Goal: Task Accomplishment & Management: Use online tool/utility

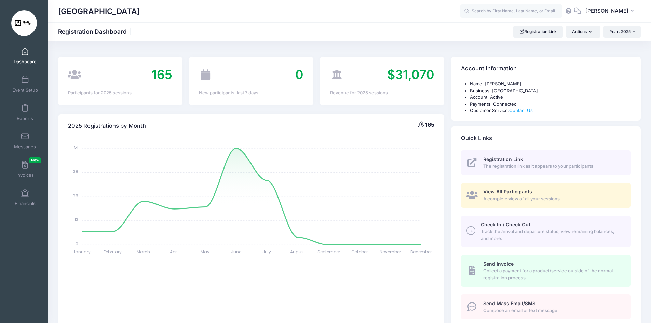
select select
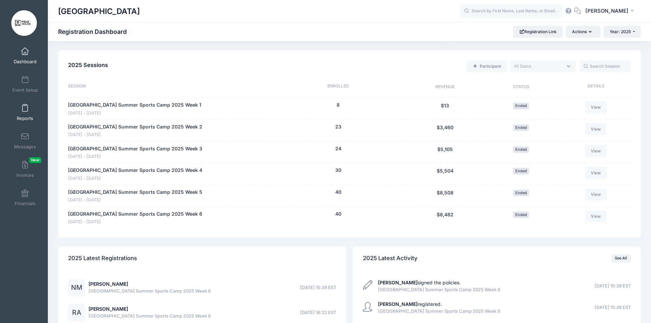
click at [25, 107] on span at bounding box center [25, 109] width 0 height 8
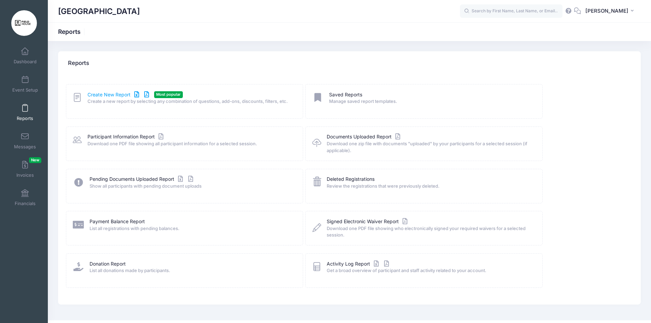
click at [140, 98] on link "Create New Report" at bounding box center [119, 94] width 64 height 7
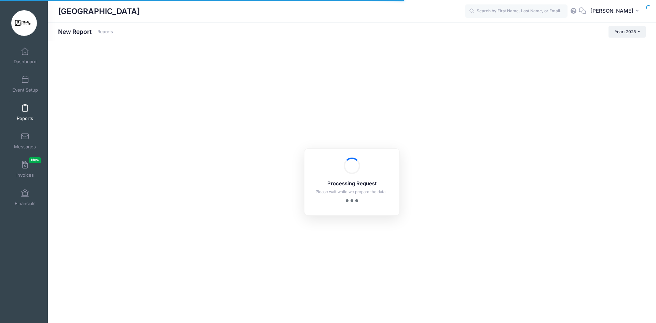
checkbox input "true"
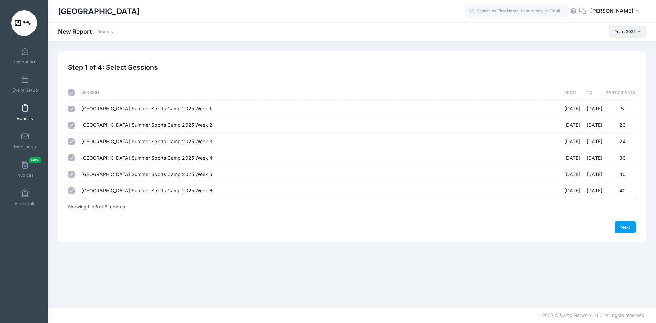
click at [71, 94] on input "checkbox" at bounding box center [71, 92] width 7 height 7
checkbox input "false"
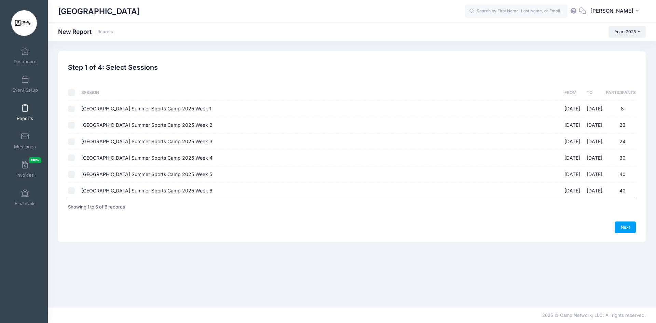
checkbox input "false"
click at [73, 94] on input "checkbox" at bounding box center [71, 92] width 7 height 7
checkbox input "true"
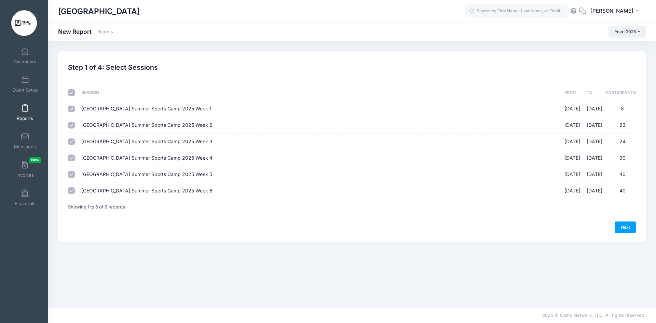
checkbox input "true"
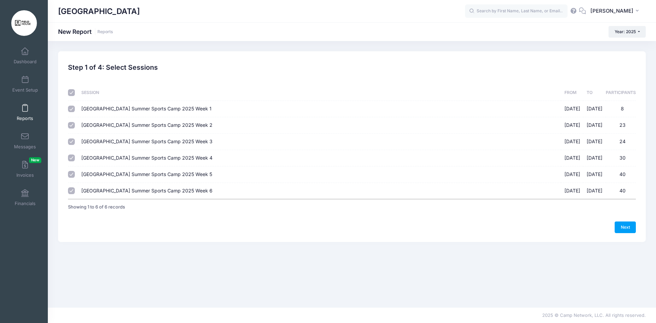
checkbox input "true"
click at [632, 229] on link "Next" at bounding box center [625, 227] width 21 height 12
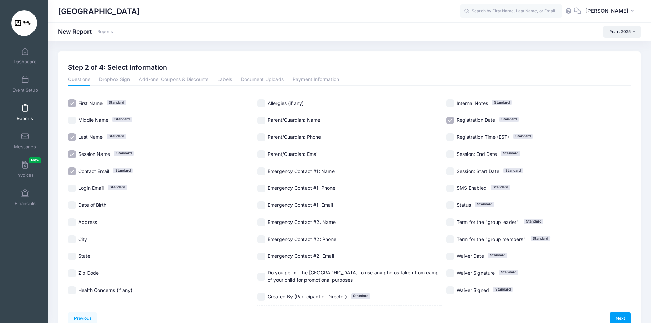
click at [80, 108] on div "First Name Standard" at bounding box center [160, 103] width 184 height 17
checkbox input "false"
click at [81, 131] on div "Last Name Standard" at bounding box center [160, 137] width 184 height 17
checkbox input "false"
click at [86, 154] on span "Session Name" at bounding box center [94, 154] width 32 height 6
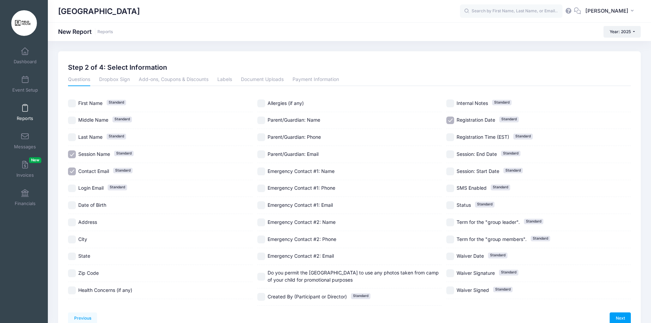
checkbox input "false"
click at [90, 168] on span "Contact Email Standard" at bounding box center [93, 171] width 31 height 7
checkbox input "false"
click at [303, 155] on span "Parent/Guardian: Email" at bounding box center [293, 154] width 51 height 6
click at [293, 158] on span "Parent/Guardian: Email" at bounding box center [293, 154] width 51 height 7
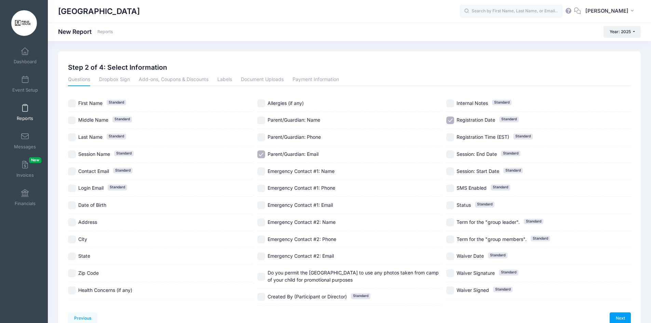
checkbox input "false"
click at [110, 172] on label "Contact Email Standard" at bounding box center [160, 171] width 184 height 8
checkbox input "true"
click at [328, 204] on span "Emergency Contact #1: Email" at bounding box center [300, 205] width 65 height 6
checkbox input "true"
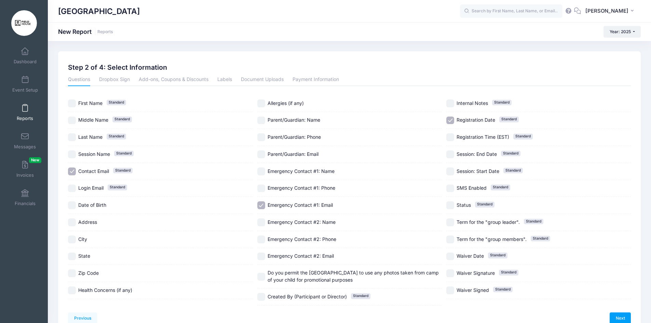
click at [329, 254] on span "Emergency Contact #2: Email" at bounding box center [301, 256] width 66 height 6
checkbox input "true"
click at [486, 117] on span "Registration Date" at bounding box center [475, 120] width 39 height 6
checkbox input "false"
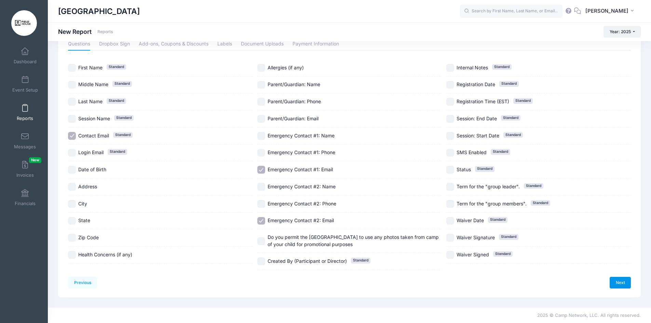
click at [618, 284] on link "Next" at bounding box center [620, 283] width 21 height 12
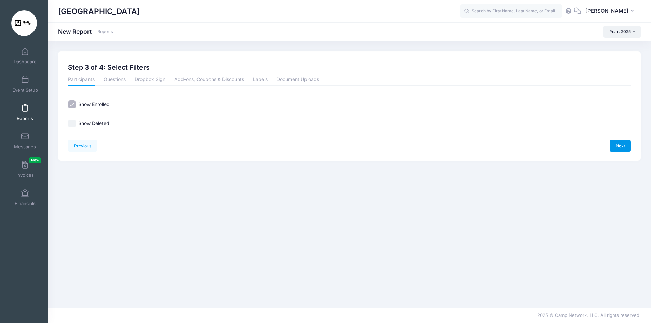
scroll to position [0, 0]
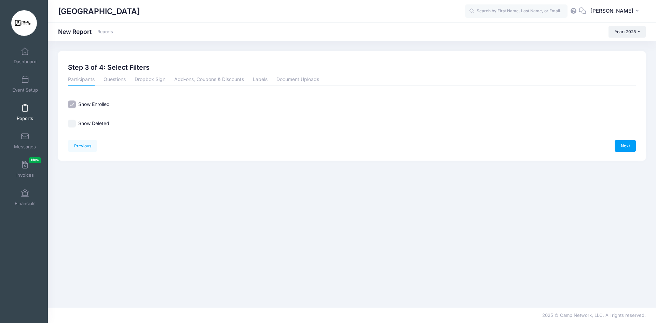
click at [70, 123] on input "Show Deleted" at bounding box center [72, 124] width 8 height 8
checkbox input "true"
click at [621, 140] on link "Next" at bounding box center [625, 146] width 21 height 12
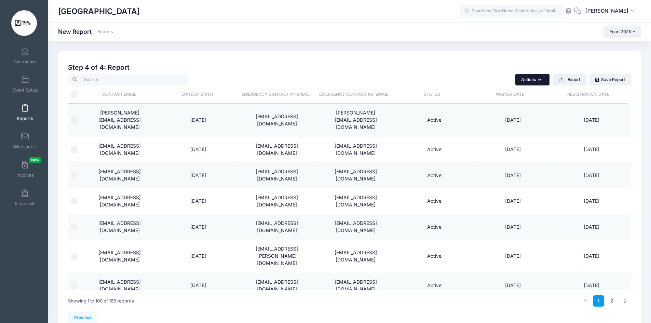
click at [547, 81] on button "Actions" at bounding box center [532, 80] width 34 height 12
click at [572, 82] on button "Export" at bounding box center [569, 80] width 33 height 12
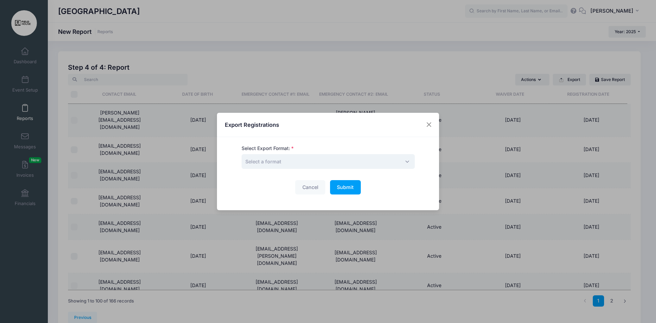
click at [313, 166] on span "Select a format" at bounding box center [328, 161] width 173 height 15
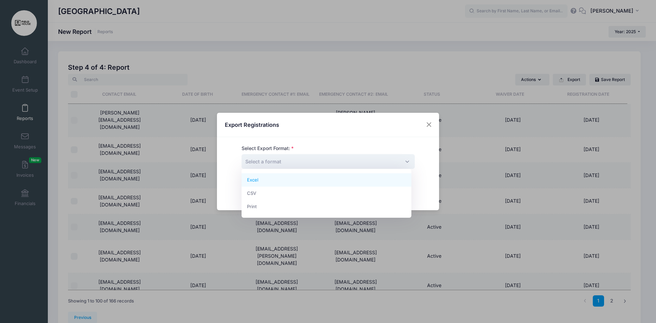
select select "excel"
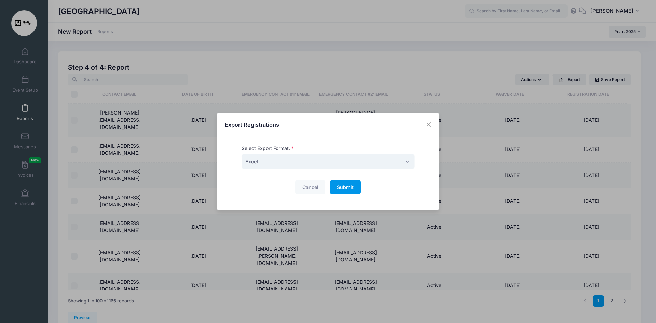
click at [351, 185] on span "Submit" at bounding box center [345, 187] width 17 height 6
